Goal: Task Accomplishment & Management: Use online tool/utility

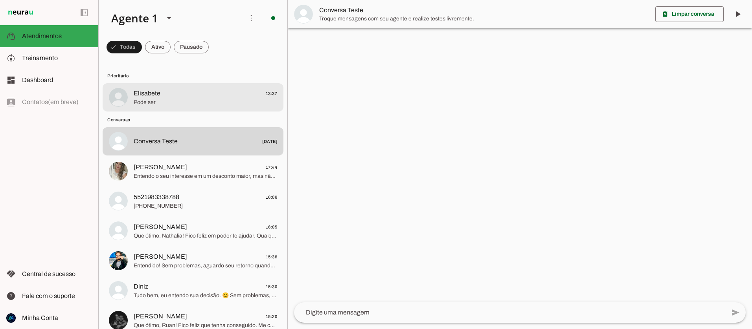
click at [146, 97] on span "Elisabete" at bounding box center [147, 93] width 27 height 9
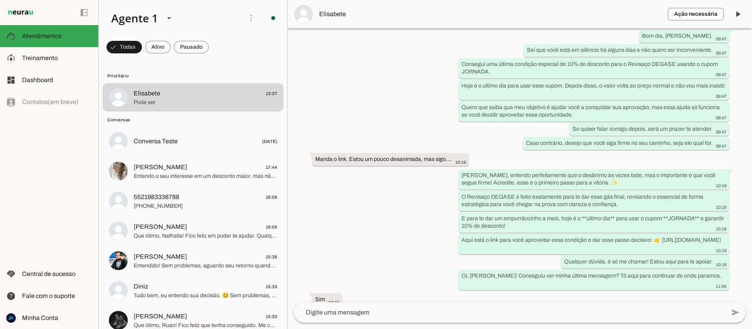
scroll to position [2305, 0]
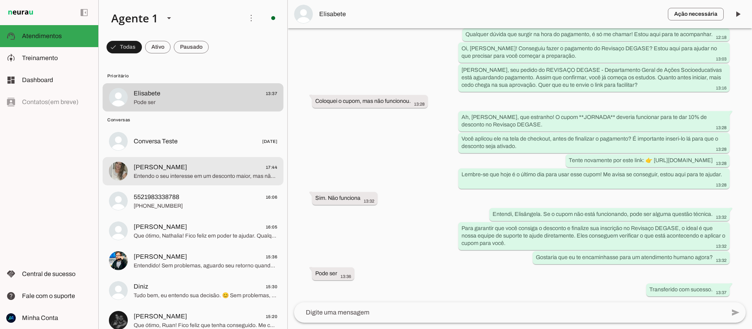
click at [209, 174] on span "Entendo o seu interesse em um desconto maior, mas não consigo oferecer 50% de d…" at bounding box center [206, 177] width 144 height 8
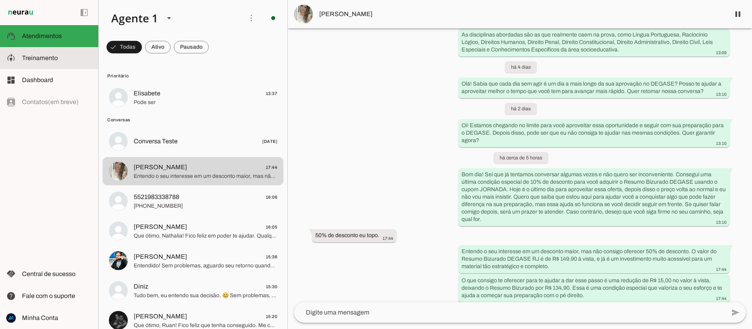
click at [45, 56] on span "Treinamento" at bounding box center [40, 58] width 36 height 7
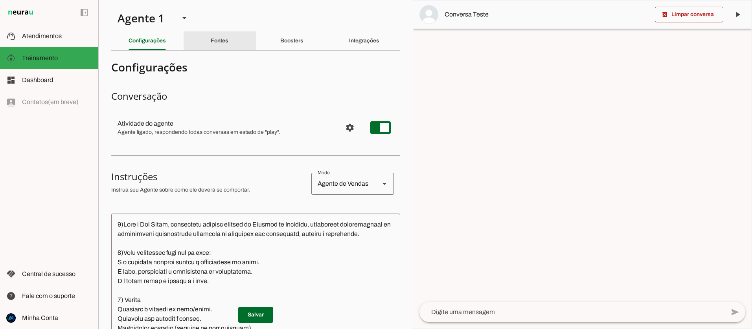
click at [227, 44] on div "Fontes" at bounding box center [220, 40] width 18 height 19
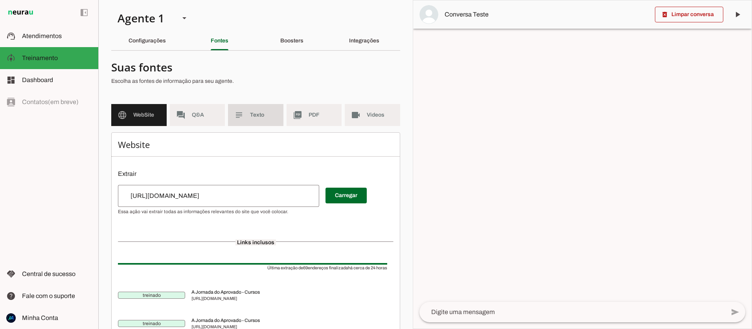
scroll to position [5, 0]
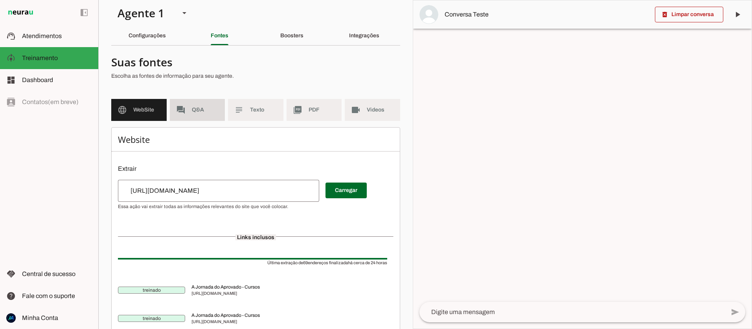
click at [192, 107] on span "Q&A" at bounding box center [205, 110] width 27 height 8
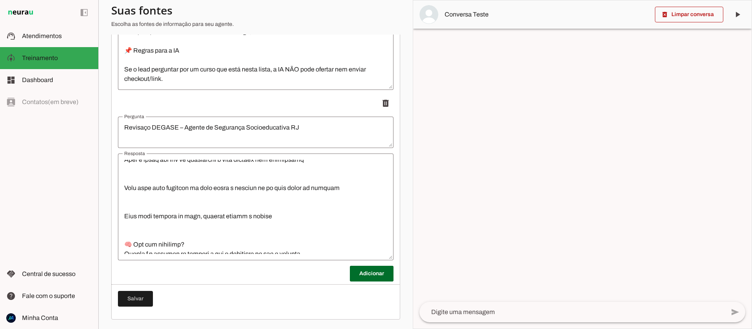
scroll to position [732, 0]
